Goal: Task Accomplishment & Management: Manage account settings

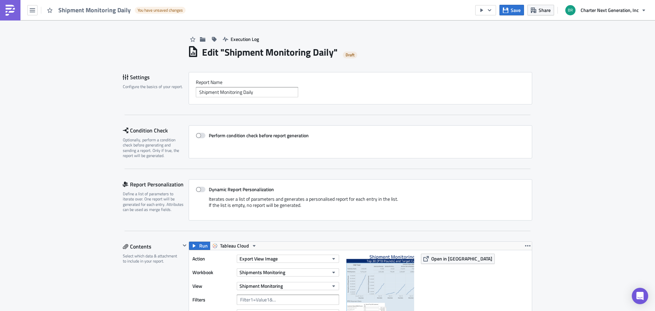
scroll to position [136, 0]
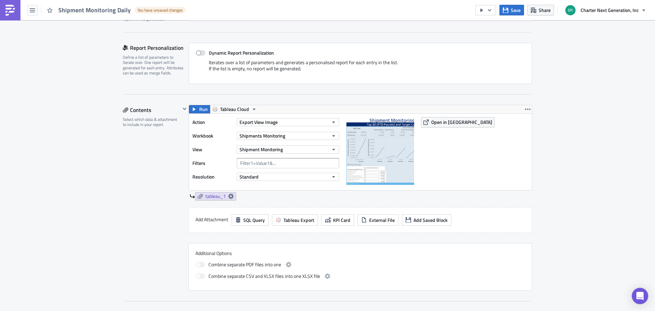
click at [587, 181] on div "Execution Log Edit " Shipment Monitoring Daily " Draft Settings Configure the b…" at bounding box center [327, 311] width 655 height 854
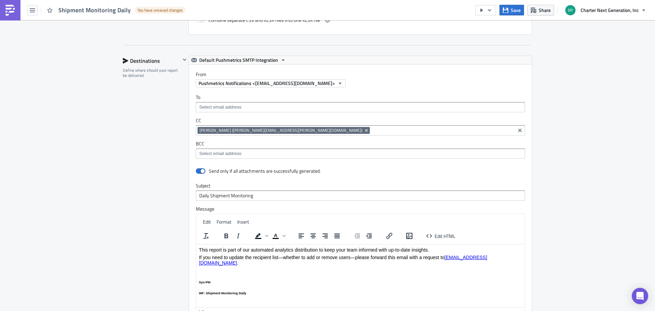
scroll to position [188, 0]
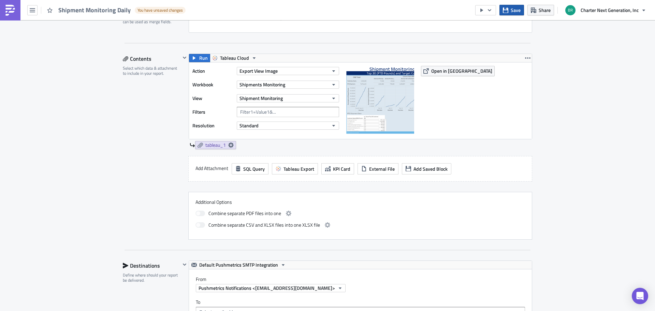
click at [508, 11] on icon "button" at bounding box center [505, 10] width 5 height 5
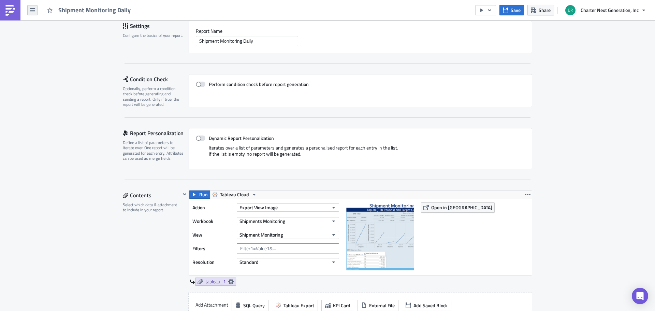
click at [35, 9] on button "button" at bounding box center [32, 10] width 10 height 10
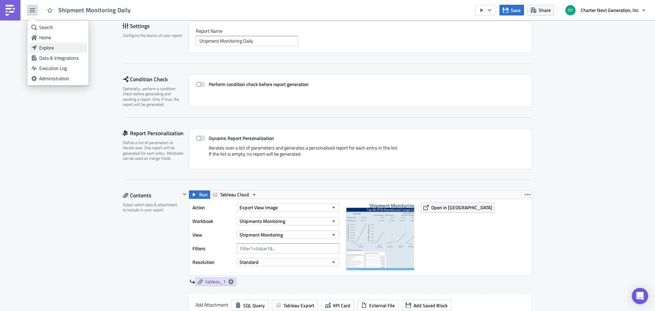
click at [49, 48] on div "Explore" at bounding box center [61, 47] width 45 height 7
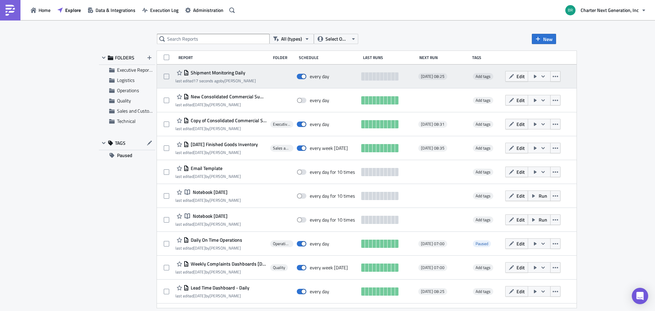
click at [547, 77] on button "button" at bounding box center [539, 76] width 23 height 11
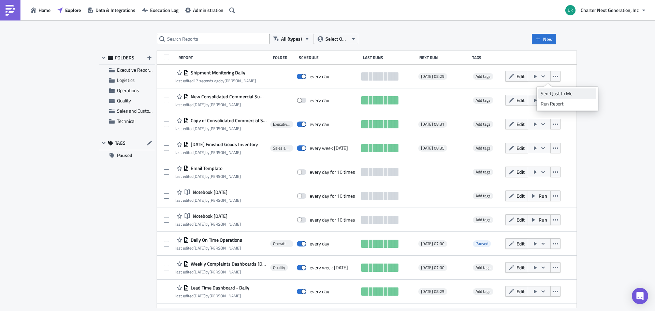
click at [554, 91] on div "Send Just to Me" at bounding box center [566, 93] width 53 height 7
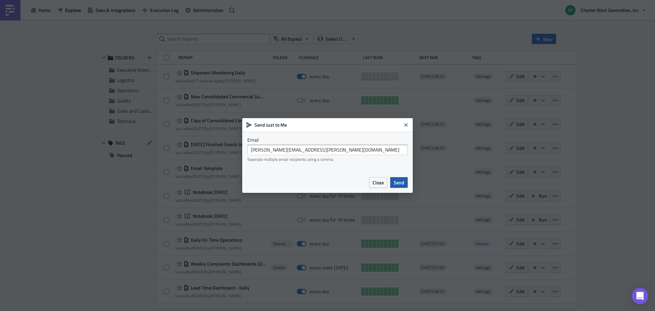
click at [406, 185] on button "Send" at bounding box center [398, 182] width 17 height 11
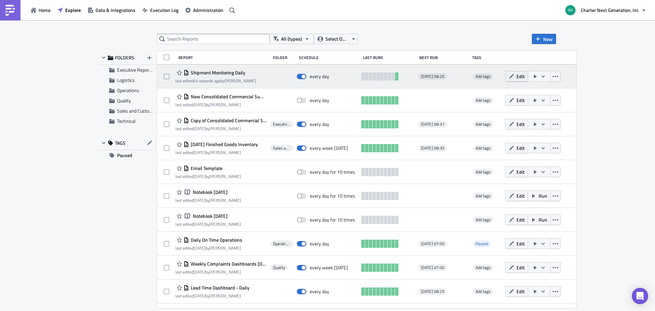
click at [524, 73] on span "Edit" at bounding box center [520, 76] width 8 height 7
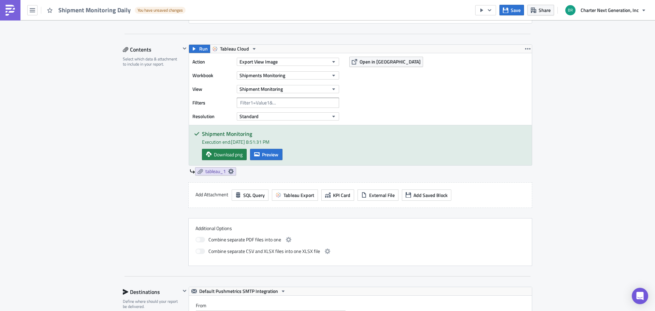
scroll to position [171, 0]
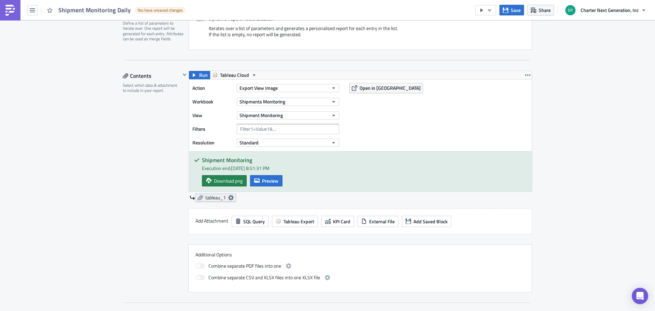
click at [228, 198] on icon at bounding box center [230, 197] width 5 height 5
click at [114, 225] on span at bounding box center [113, 225] width 5 height 5
click at [114, 225] on input "Embed view image in email body" at bounding box center [114, 225] width 4 height 4
checkbox input "true"
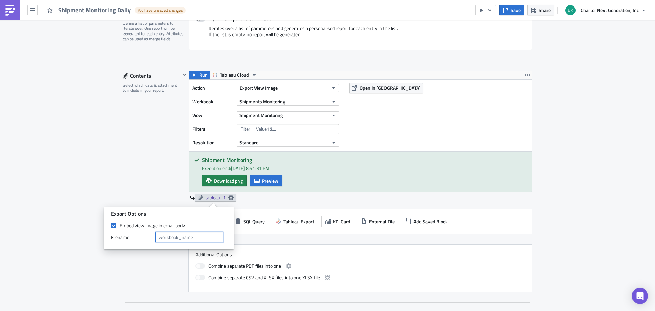
click at [204, 237] on input "text" at bounding box center [189, 237] width 68 height 10
type input "Shipments_Monitoring"
click at [176, 188] on div "Contents Select which data & attachment to include in your report." at bounding box center [152, 181] width 58 height 221
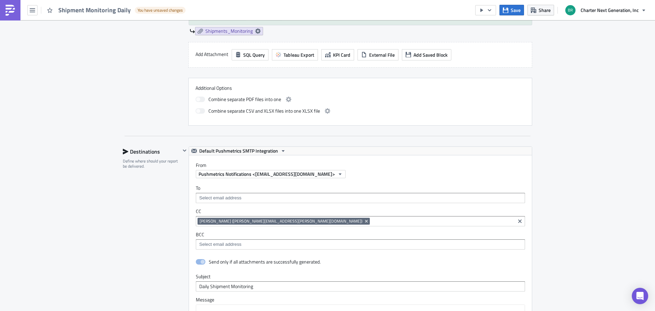
scroll to position [443, 0]
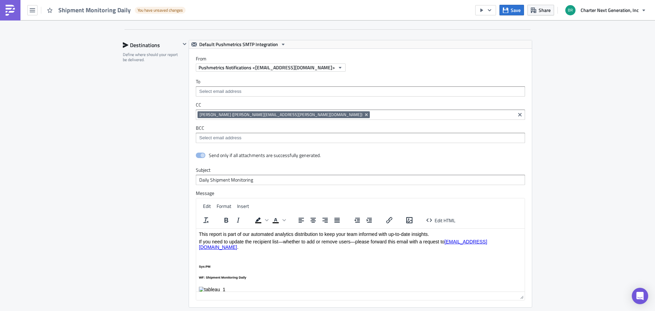
click at [243, 288] on html "This report is part of our automated analytics distribution to keep your team i…" at bounding box center [360, 261] width 328 height 66
drag, startPoint x: 242, startPoint y: 283, endPoint x: 201, endPoint y: 284, distance: 41.3
click at [201, 286] on p "Rich Text Area. Press ALT-0 for help." at bounding box center [360, 288] width 323 height 5
click at [207, 286] on img "Rich Text Area. Press ALT-0 for help." at bounding box center [212, 288] width 27 height 5
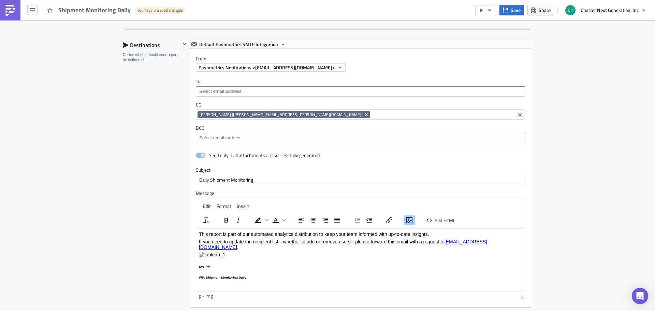
click at [289, 258] on body "This report is part of our automated analytics distribution to keep your team i…" at bounding box center [360, 255] width 323 height 48
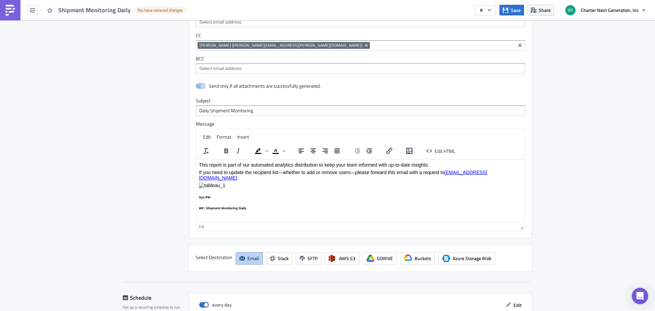
scroll to position [598, 0]
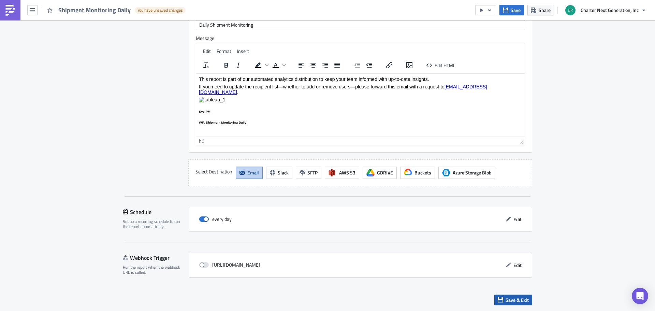
click at [512, 301] on span "Save & Exit" at bounding box center [516, 299] width 23 height 7
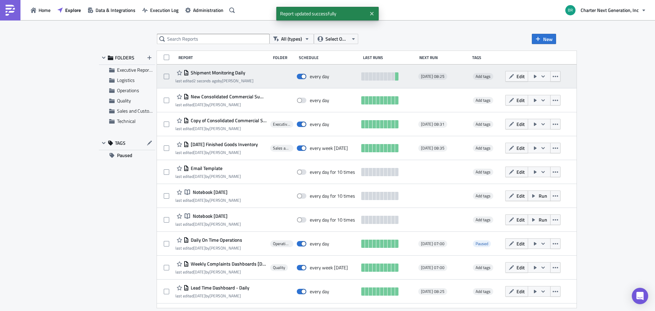
click at [546, 77] on icon "button" at bounding box center [542, 76] width 5 height 5
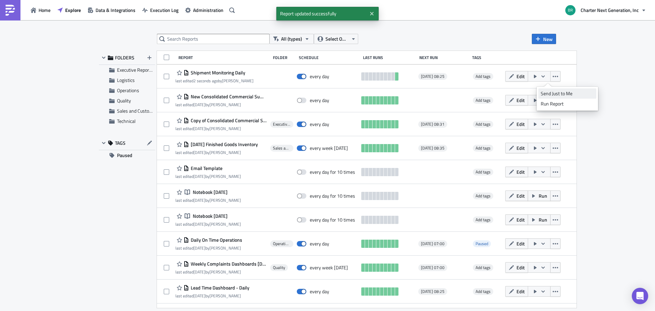
click at [558, 94] on div "Send Just to Me" at bounding box center [566, 93] width 53 height 7
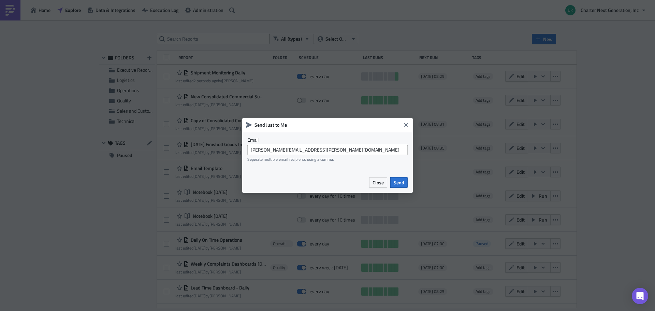
click at [408, 184] on div "Close Send" at bounding box center [327, 182] width 171 height 21
click at [402, 182] on span "Send" at bounding box center [399, 182] width 11 height 7
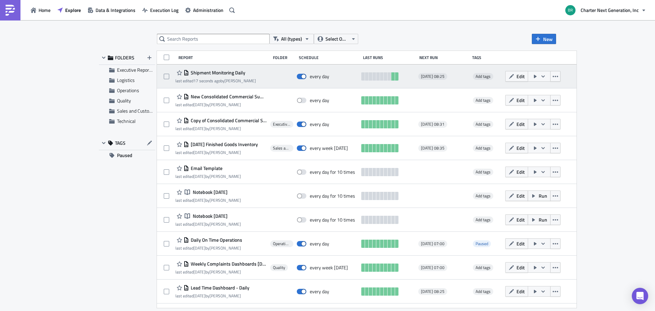
click at [516, 70] on div "Edit" at bounding box center [535, 77] width 61 height 14
click at [518, 73] on button "Edit" at bounding box center [516, 76] width 23 height 11
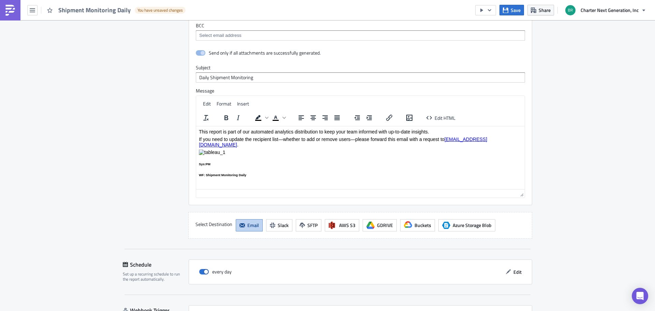
scroll to position [586, 0]
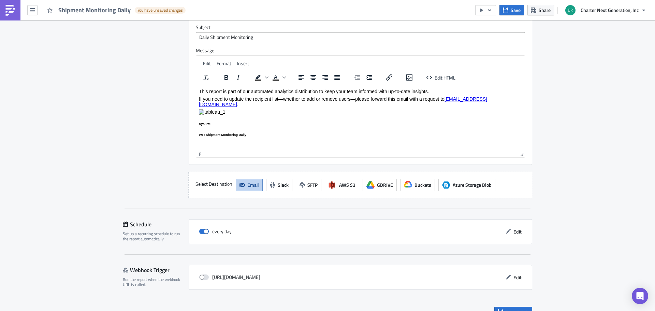
drag, startPoint x: 227, startPoint y: 108, endPoint x: 200, endPoint y: 106, distance: 26.7
click at [200, 109] on p "Rich Text Area. Press ALT-0 for help." at bounding box center [360, 111] width 323 height 5
click at [237, 109] on p "Rich Text Area. Press ALT-0 for help." at bounding box center [360, 111] width 323 height 5
click at [208, 109] on img "Rich Text Area. Press ALT-0 for help." at bounding box center [212, 111] width 27 height 5
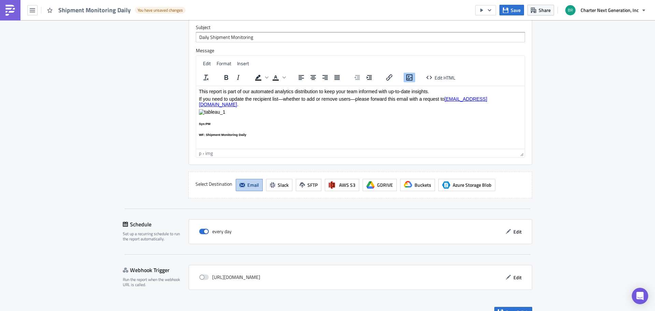
click at [208, 109] on img "Rich Text Area. Press ALT-0 for help." at bounding box center [212, 111] width 27 height 5
click at [388, 76] on icon "Insert/edit link" at bounding box center [389, 77] width 8 height 8
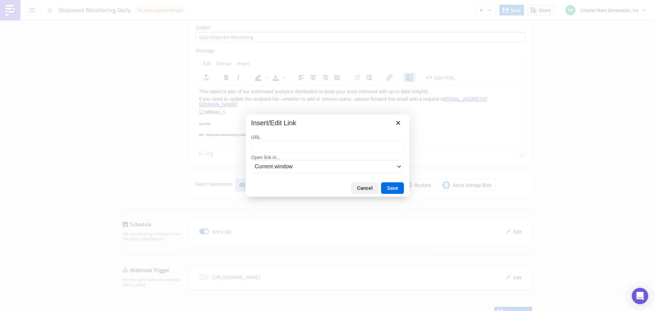
type input "https://prod-useast-b.online.tableau.com/#/site/cngtableauorg/views/ShipmentsMo…"
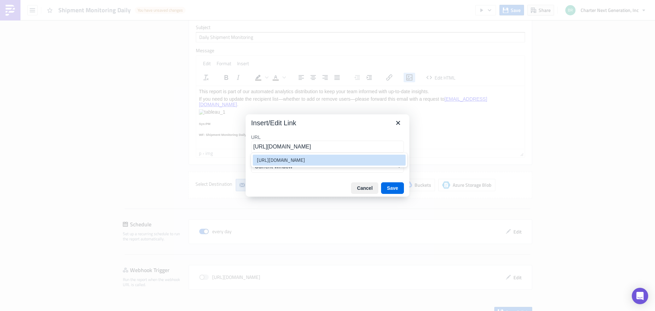
click at [310, 164] on div "https://prod-useast-b.online.tableau.com/#/site/cngtableauorg/views/ShipmentsMo…" at bounding box center [330, 160] width 146 height 8
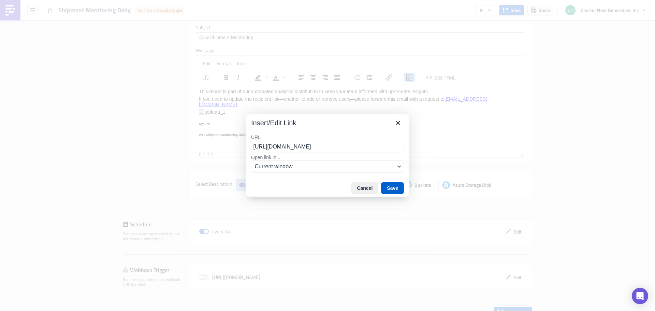
click at [399, 189] on button "Save" at bounding box center [392, 188] width 23 height 12
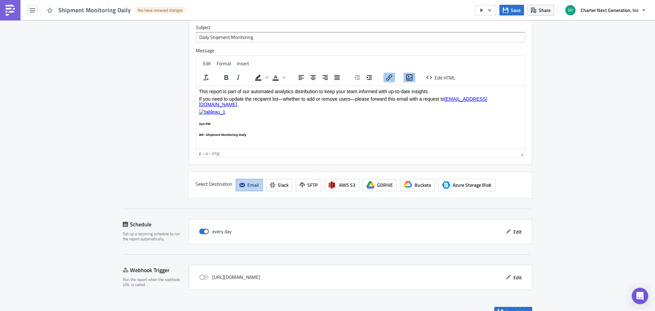
click at [480, 115] on body "This report is part of our automated analytics distribution to keep your team i…" at bounding box center [360, 112] width 323 height 48
click at [514, 9] on span "Save" at bounding box center [515, 9] width 10 height 7
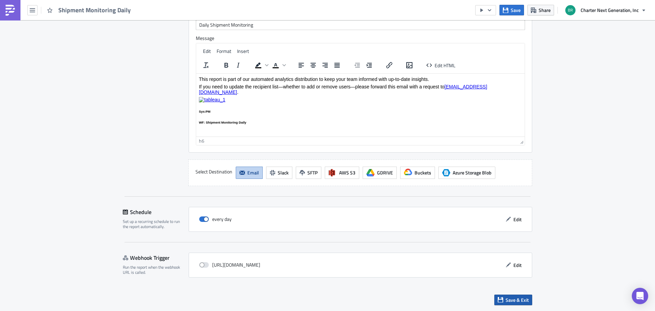
click at [509, 301] on span "Save & Exit" at bounding box center [516, 299] width 23 height 7
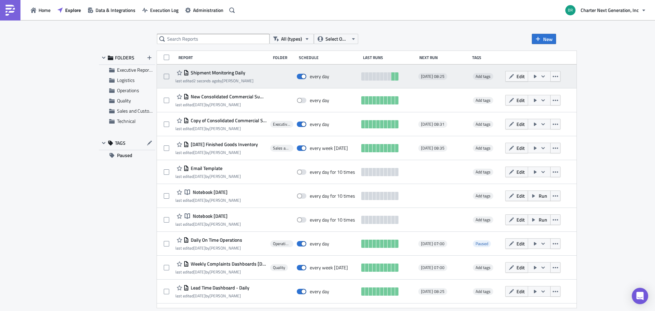
click at [548, 74] on button "button" at bounding box center [539, 76] width 23 height 11
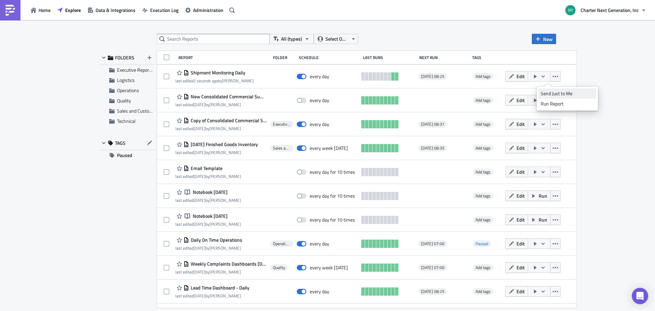
click at [554, 93] on div "Send Just to Me" at bounding box center [566, 93] width 53 height 7
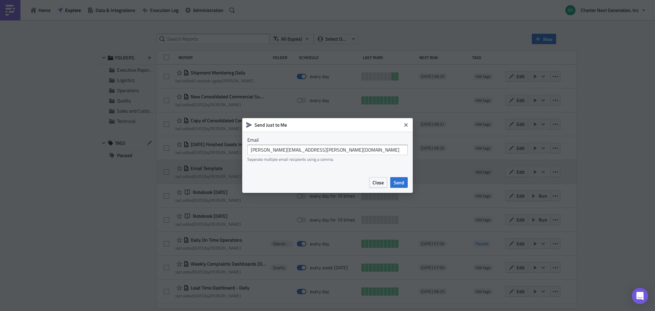
click at [396, 182] on span "Send" at bounding box center [399, 182] width 11 height 7
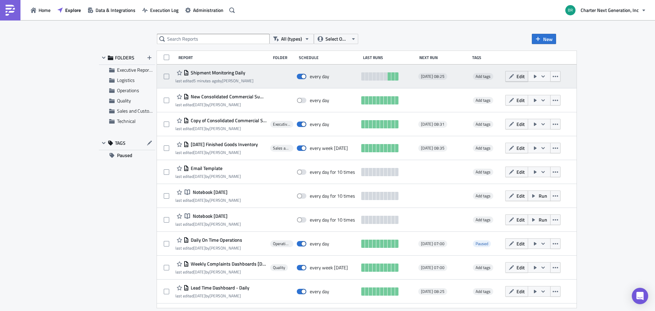
click at [524, 74] on span "Edit" at bounding box center [520, 76] width 8 height 7
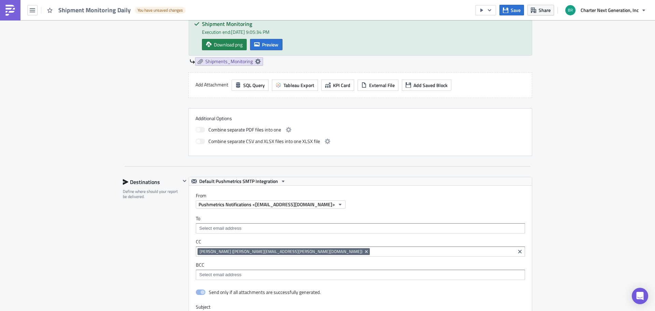
scroll to position [307, 0]
click at [241, 202] on span "Pushmetrics Notifications <[EMAIL_ADDRESS][DOMAIN_NAME]>" at bounding box center [266, 203] width 136 height 7
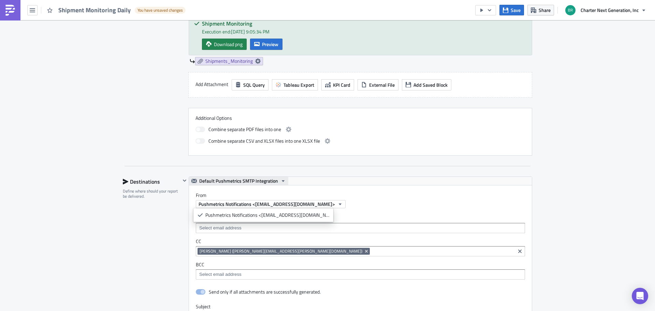
click at [258, 183] on span "Default Pushmetrics SMTP Integration" at bounding box center [238, 181] width 79 height 8
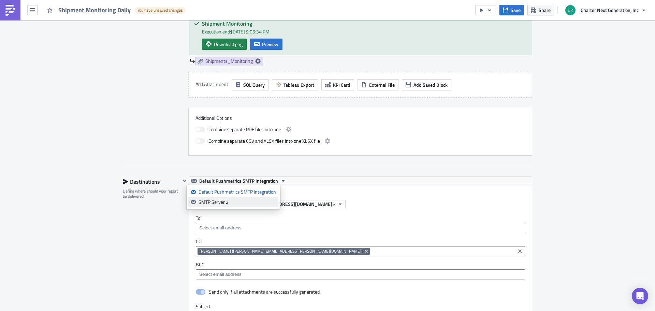
click at [228, 204] on div "SMTP Server 2" at bounding box center [236, 201] width 77 height 7
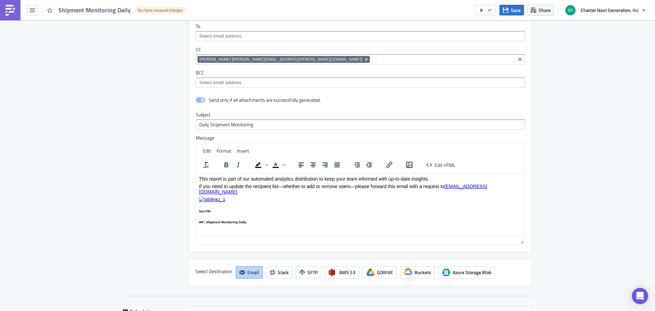
scroll to position [512, 0]
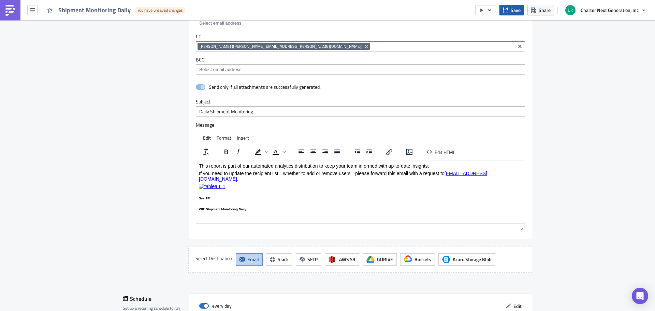
click at [510, 10] on button "Save" at bounding box center [511, 10] width 25 height 11
click at [490, 12] on icon "button" at bounding box center [489, 10] width 5 height 5
click at [492, 26] on div "Send Just to Me" at bounding box center [506, 27] width 53 height 7
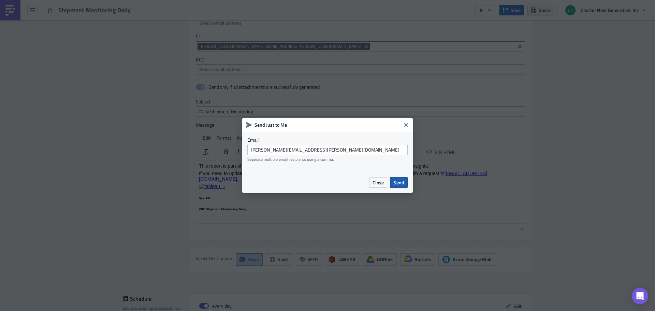
click at [399, 181] on span "Send" at bounding box center [399, 182] width 11 height 7
